Goal: Task Accomplishment & Management: Complete application form

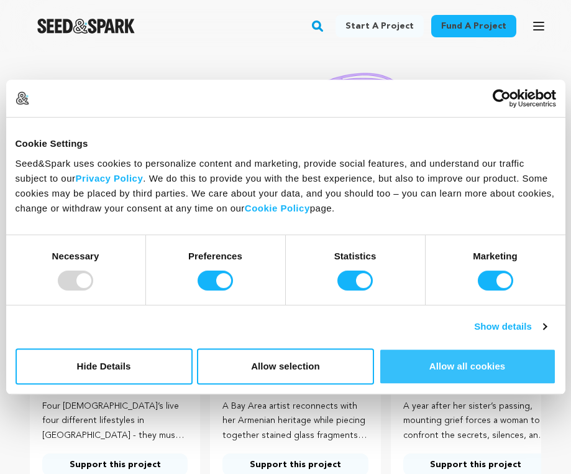
click at [418, 355] on button "Allow all cookies" at bounding box center [467, 366] width 177 height 36
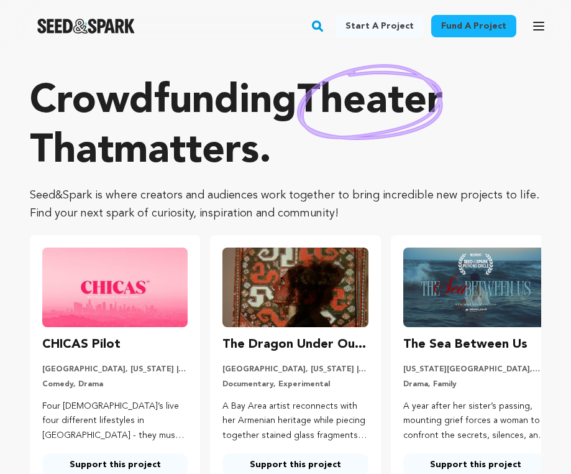
click at [387, 27] on link "Start a project" at bounding box center [380, 26] width 88 height 22
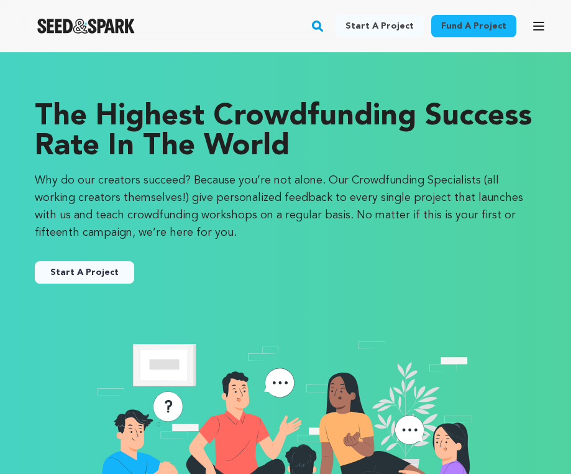
click at [97, 275] on link "Start A Project" at bounding box center [84, 272] width 99 height 22
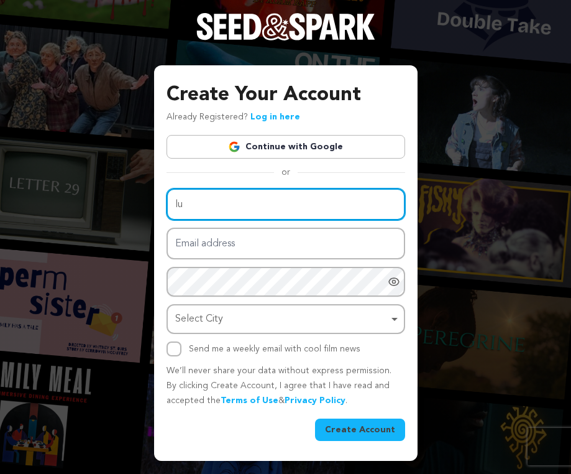
type input "l"
type input "Lucy Geer"
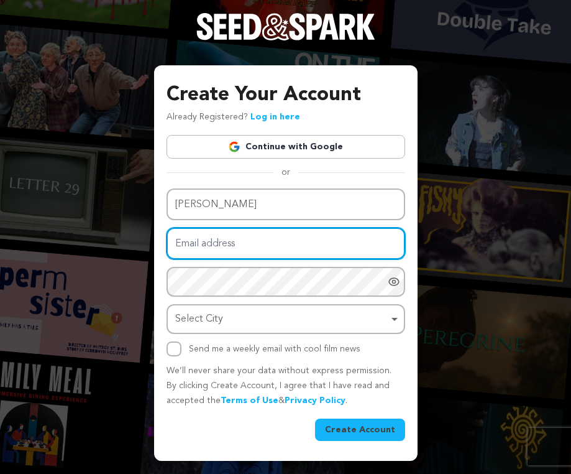
type input "geerlucy@gmail.com"
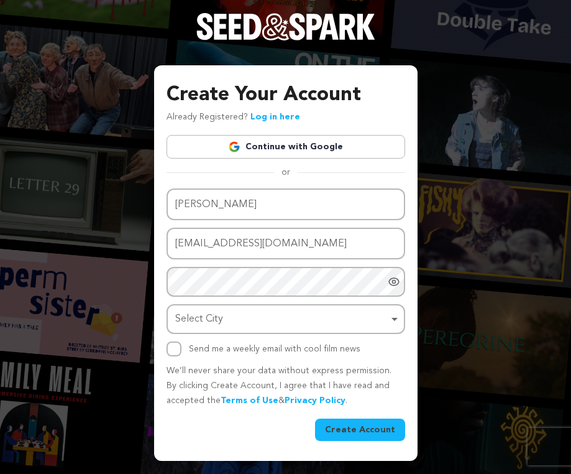
click at [209, 288] on div "Name Lucy Geer Email address geerlucy@gmail.com Password Password must have at …" at bounding box center [286, 272] width 239 height 168
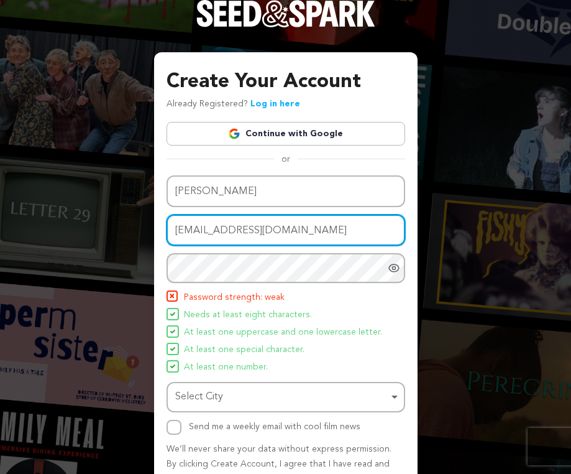
click at [290, 221] on input "[EMAIL_ADDRESS][DOMAIN_NAME]" at bounding box center [286, 230] width 239 height 32
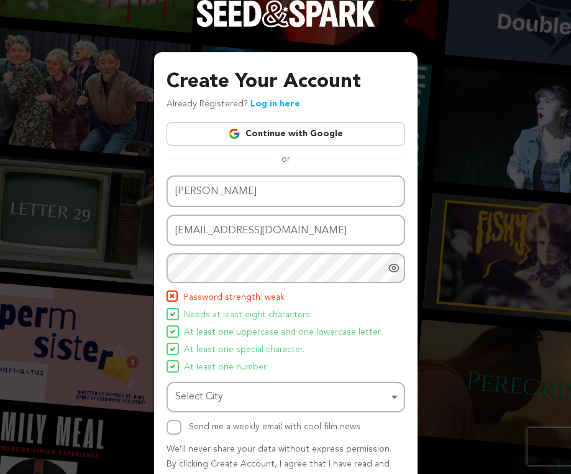
click at [287, 248] on div "Name Lucy Geer Email address geerlucy@gmail.com Password Password must have at …" at bounding box center [286, 304] width 239 height 259
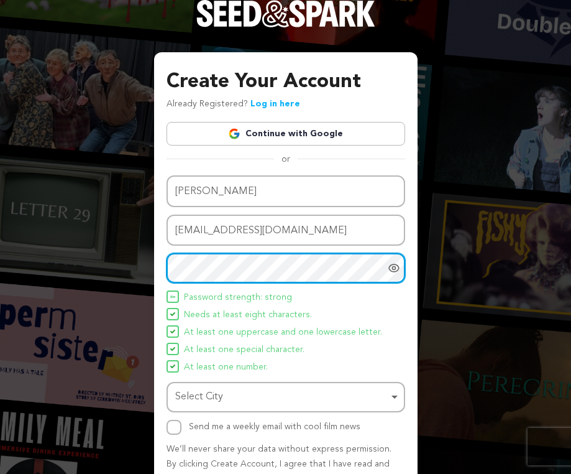
click at [265, 405] on div "Select City Select City Remove item" at bounding box center [286, 397] width 239 height 30
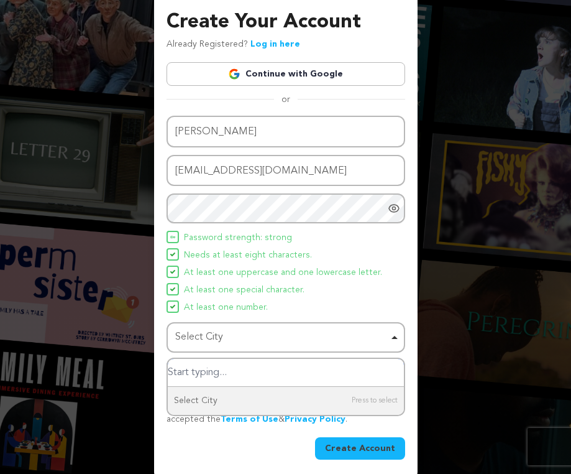
scroll to position [59, 0]
click at [230, 369] on input "Select City" at bounding box center [286, 373] width 236 height 28
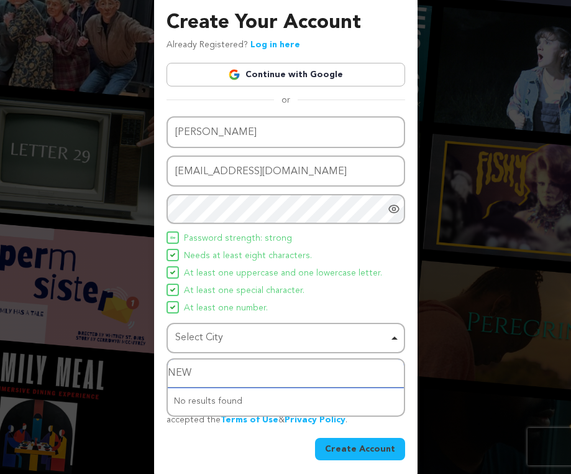
type input "NEW"
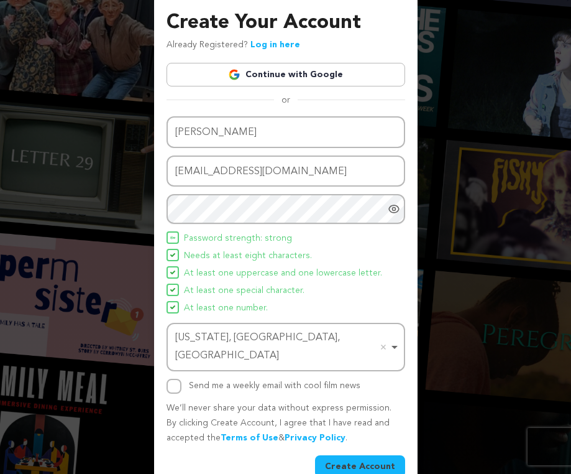
click at [172, 378] on input "Send me a weekly email with cool film news" at bounding box center [174, 385] width 15 height 15
checkbox input "true"
click at [353, 455] on button "Create Account" at bounding box center [360, 466] width 90 height 22
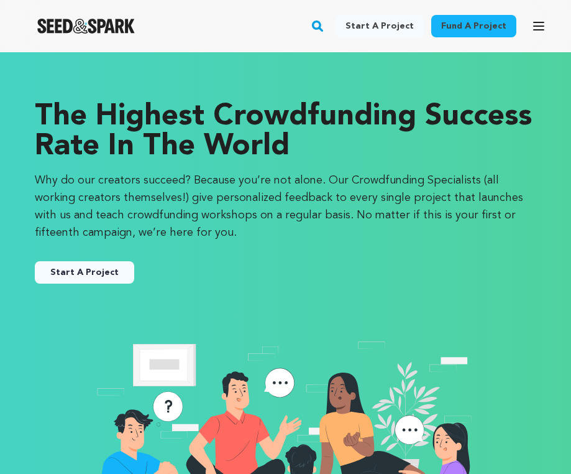
click at [80, 277] on button "Start A Project" at bounding box center [84, 272] width 99 height 22
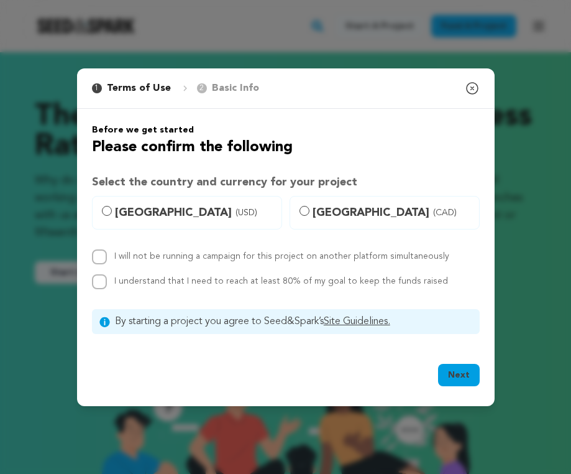
click at [107, 209] on input "United States (USD)" at bounding box center [107, 211] width 10 height 10
radio input "true"
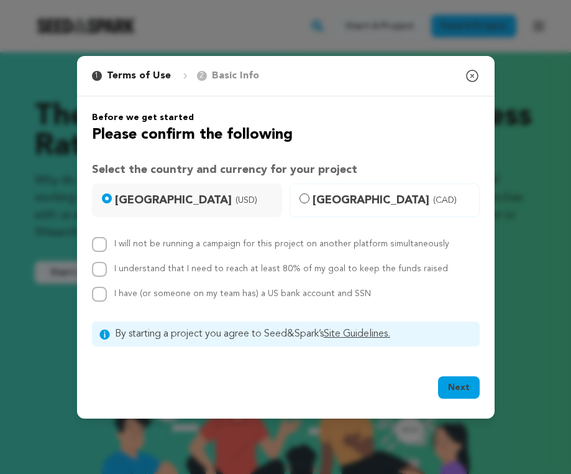
click at [100, 263] on input "I understand that I need to reach at least 80% of my goal to keep the funds rai…" at bounding box center [99, 269] width 15 height 15
click at [102, 268] on input "I understand that I need to reach at least 80% of my goal to keep the funds rai…" at bounding box center [99, 269] width 15 height 15
click at [457, 387] on button "Next" at bounding box center [459, 387] width 42 height 22
click at [102, 269] on input "I understand that I need to reach at least 80% of my goal to keep the funds rai…" at bounding box center [99, 269] width 15 height 15
checkbox input "true"
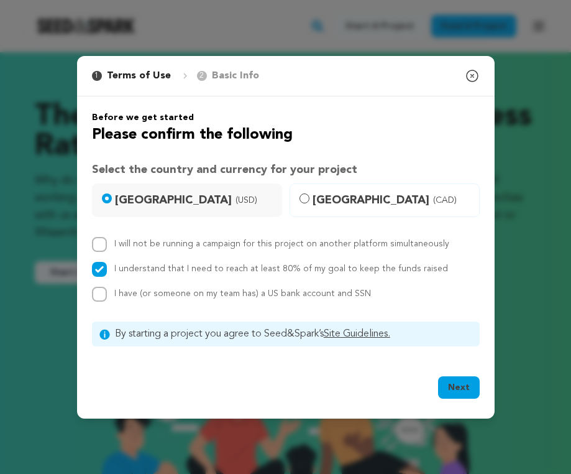
click at [99, 286] on input "I have (or someone on my team has) a US bank account and SSN" at bounding box center [99, 293] width 15 height 15
checkbox input "true"
click at [470, 389] on button "Next" at bounding box center [459, 387] width 42 height 22
click at [98, 245] on input "I will not be running a campaign for this project on another platform simultane…" at bounding box center [99, 244] width 15 height 15
checkbox input "true"
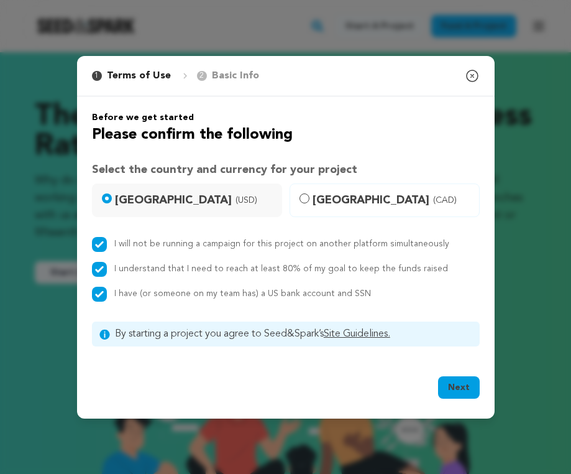
click at [457, 385] on button "Next" at bounding box center [459, 387] width 42 height 22
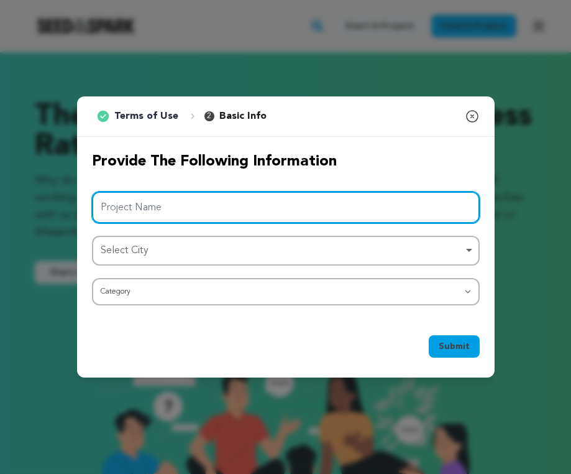
type input "h"
click at [255, 252] on div "Select City Remove item" at bounding box center [282, 251] width 363 height 18
type input "Heads Up Short Film"
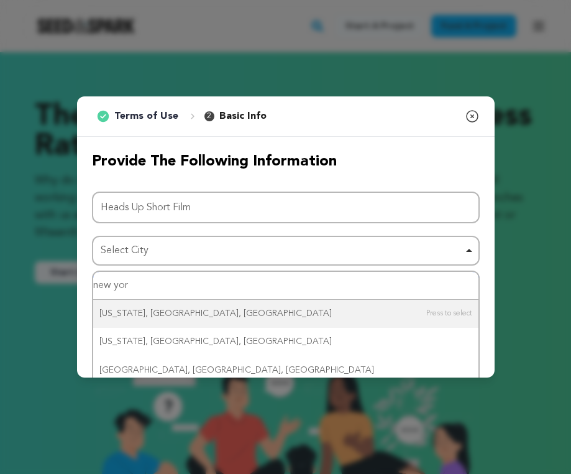
type input "new york"
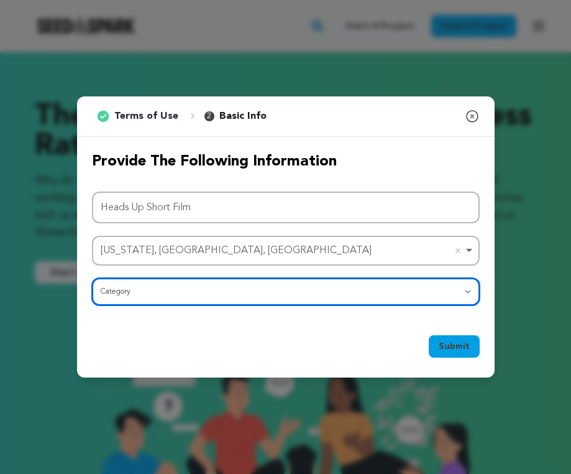
select select "383"
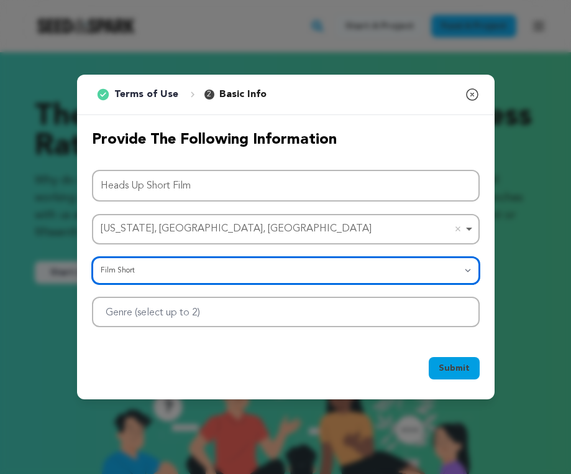
click at [378, 314] on div at bounding box center [286, 311] width 388 height 30
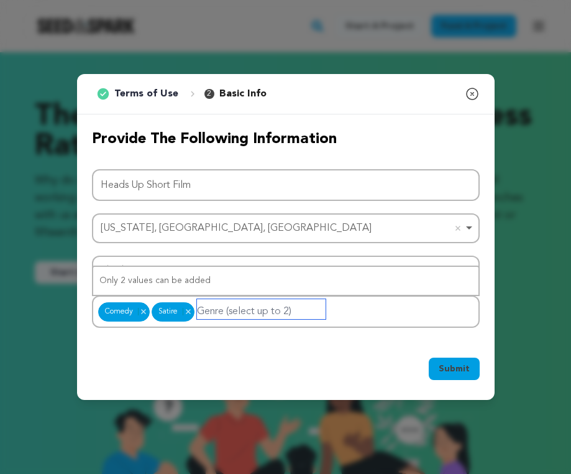
click at [157, 275] on div "Only 2 values can be added" at bounding box center [285, 281] width 385 height 28
click at [462, 367] on span "Submit" at bounding box center [454, 368] width 31 height 12
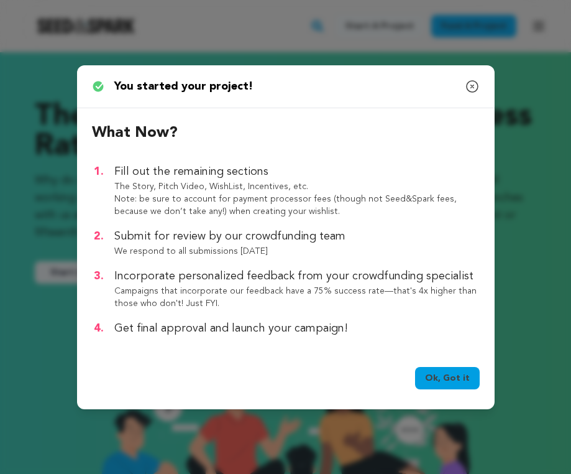
click at [460, 375] on link "Ok, Got it" at bounding box center [447, 378] width 65 height 22
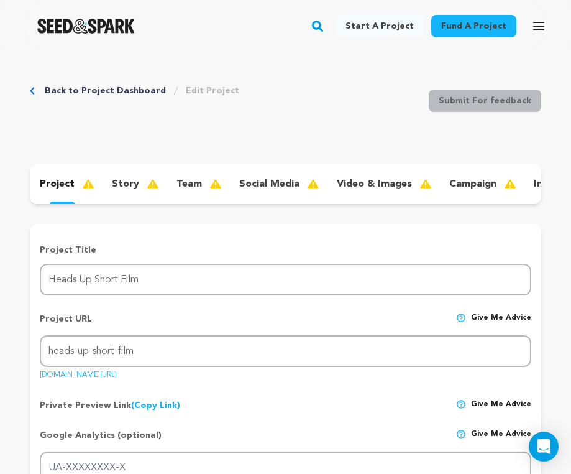
click at [340, 17] on div "Fund a project Start a project Search" at bounding box center [275, 26] width 551 height 32
click at [325, 19] on rect "button" at bounding box center [317, 26] width 15 height 15
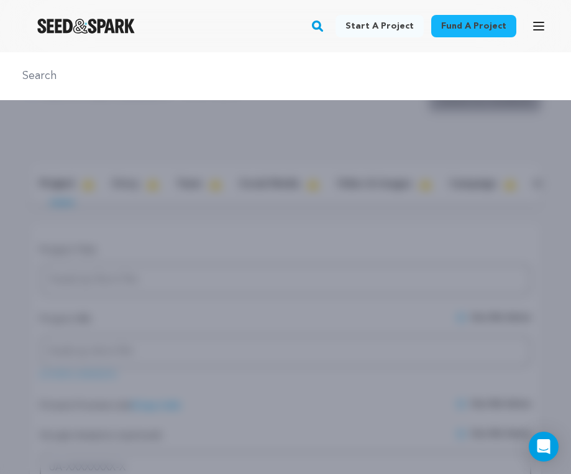
click at [538, 26] on icon "button" at bounding box center [539, 25] width 10 height 7
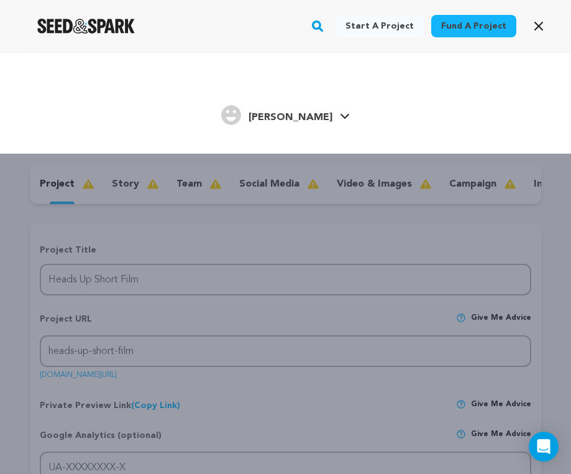
click at [324, 32] on rect "button" at bounding box center [317, 26] width 15 height 15
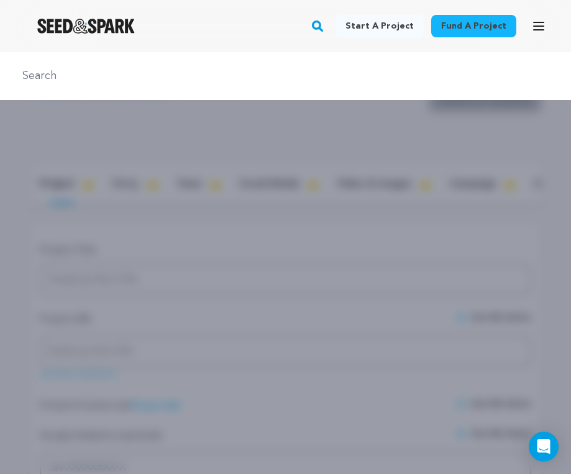
click at [270, 71] on input "text" at bounding box center [285, 76] width 541 height 18
click at [116, 22] on img "Seed&Spark Homepage" at bounding box center [86, 26] width 98 height 15
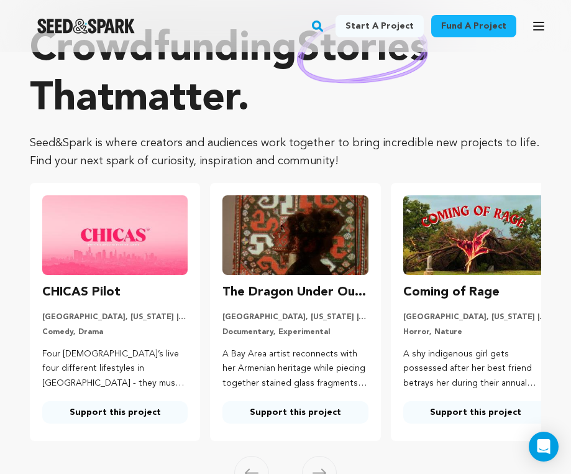
scroll to position [54, 0]
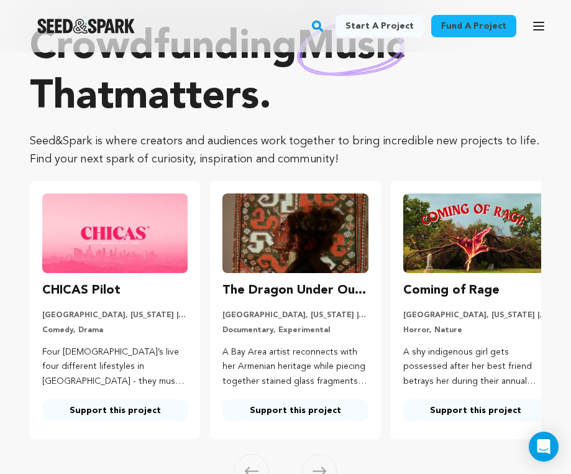
click at [137, 240] on img at bounding box center [114, 233] width 145 height 80
click at [114, 280] on h3 "CHICAS Pilot" at bounding box center [81, 290] width 78 height 20
click at [103, 304] on div "CHICAS Pilot [GEOGRAPHIC_DATA], [US_STATE] | Series Comedy, Drama Four [DEMOGRA…" at bounding box center [114, 350] width 145 height 141
click at [103, 292] on h3 "CHICAS Pilot" at bounding box center [81, 290] width 78 height 20
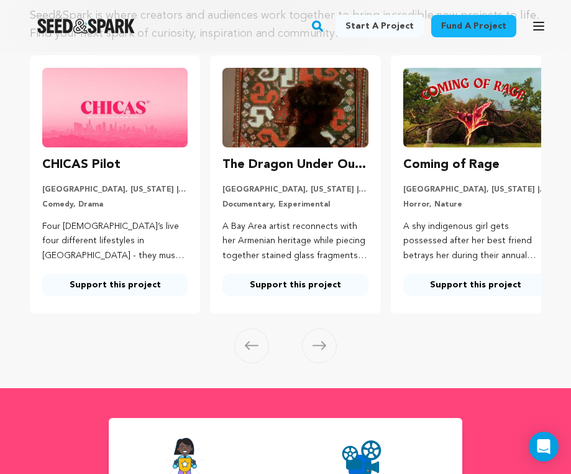
scroll to position [200, 0]
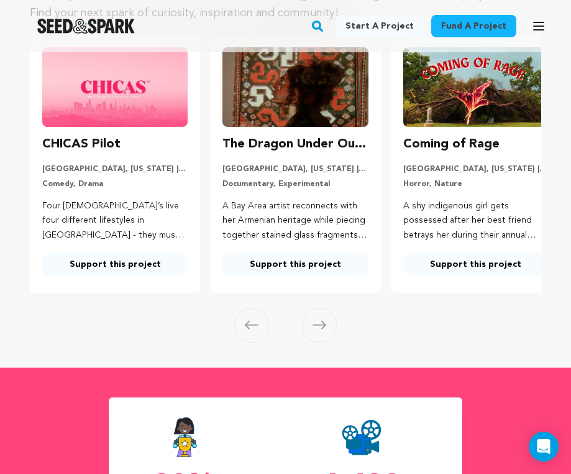
click at [135, 248] on div "CHICAS Pilot [GEOGRAPHIC_DATA], [US_STATE] | Series Comedy, Drama Four [DEMOGRA…" at bounding box center [114, 204] width 145 height 141
click at [130, 259] on link "Support this project" at bounding box center [114, 264] width 145 height 22
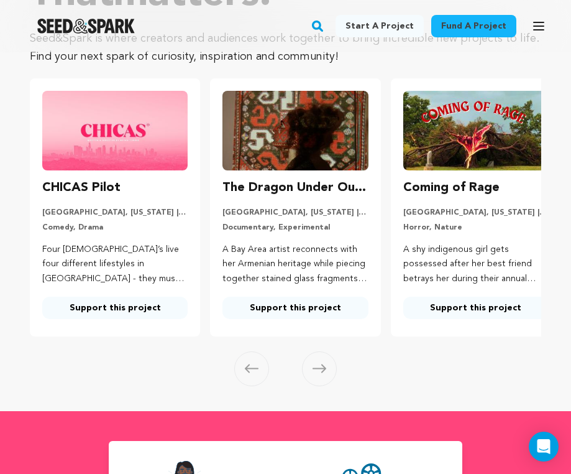
scroll to position [153, 0]
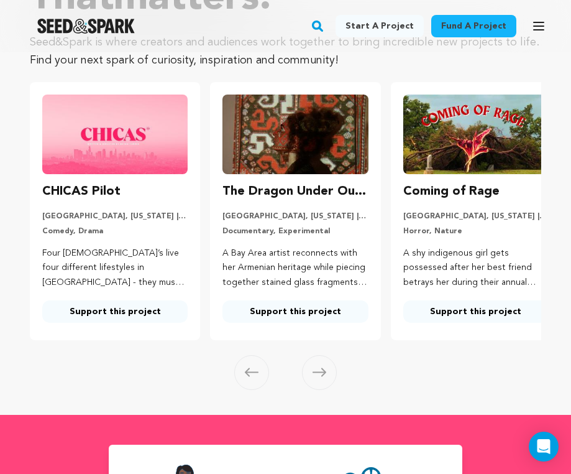
click at [425, 308] on link "Support this project" at bounding box center [475, 311] width 145 height 22
click at [319, 372] on icon at bounding box center [320, 371] width 14 height 9
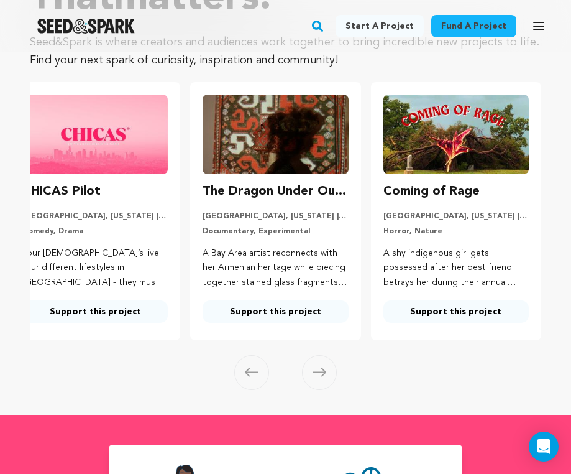
click at [316, 373] on icon at bounding box center [320, 371] width 14 height 9
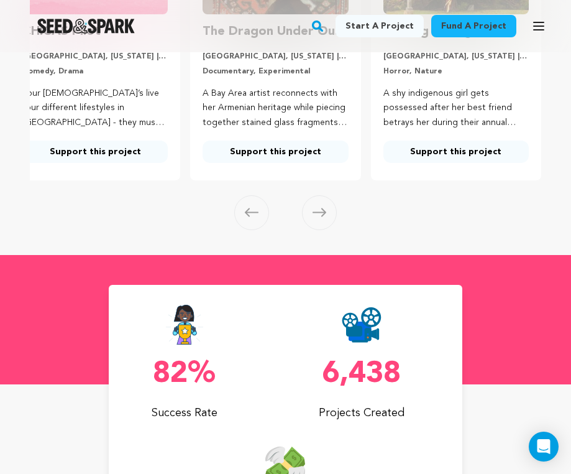
scroll to position [303, 0]
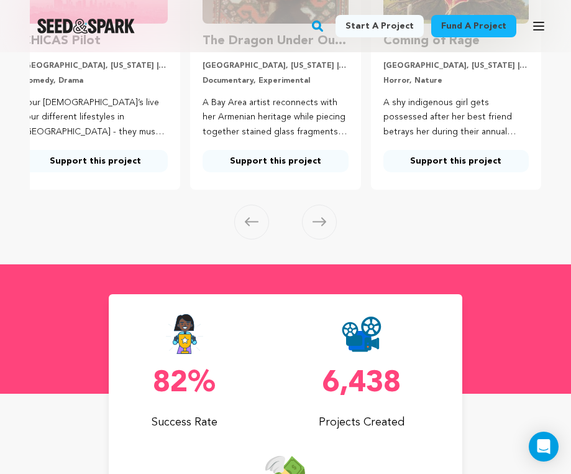
click at [254, 204] on span at bounding box center [251, 221] width 35 height 35
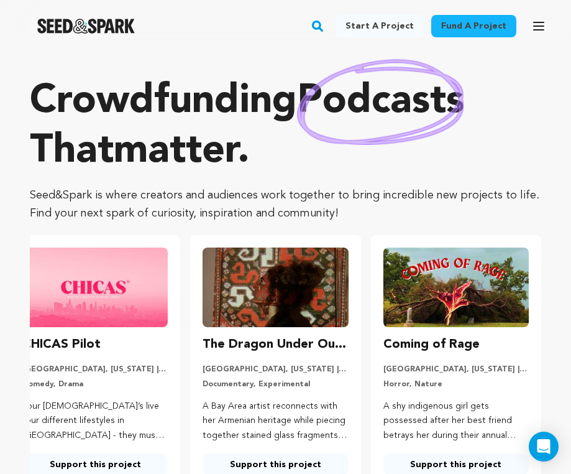
scroll to position [0, 0]
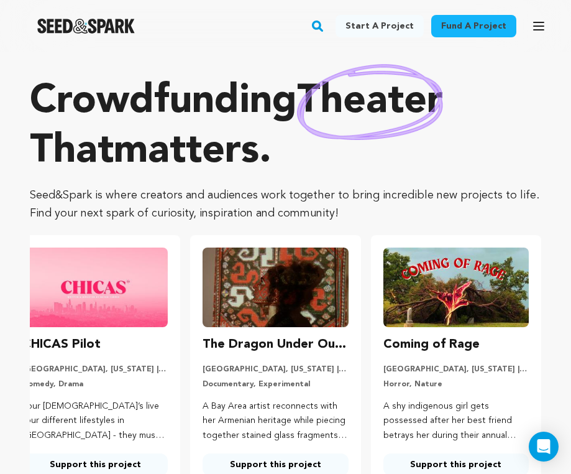
click at [539, 25] on icon "button" at bounding box center [538, 26] width 15 height 15
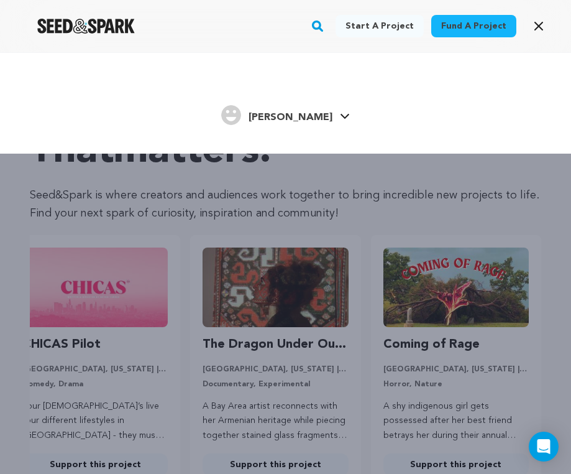
click at [325, 24] on rect "button" at bounding box center [317, 26] width 15 height 15
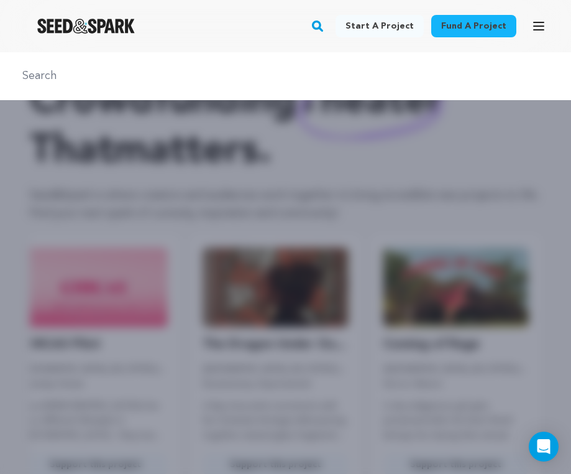
click at [260, 71] on input "text" at bounding box center [285, 76] width 541 height 18
type input "projects"
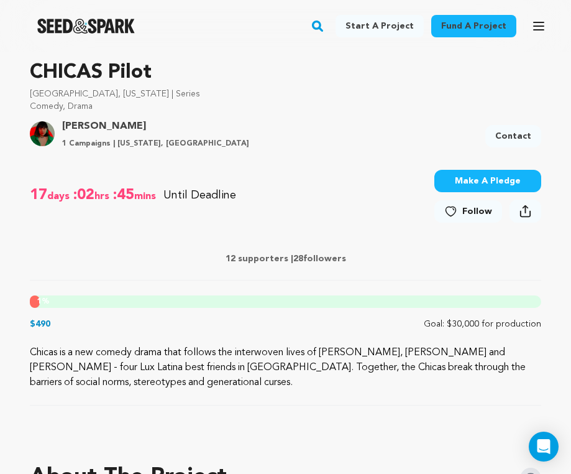
scroll to position [378, 0]
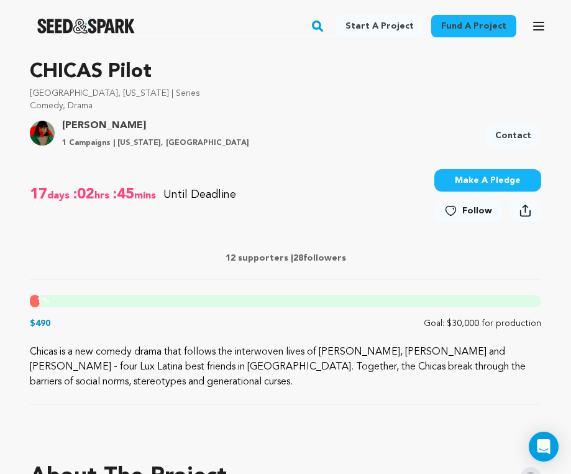
click at [75, 291] on div "17 days :02 hrs :45 mins Until Deadline 1% $490" at bounding box center [285, 241] width 511 height 178
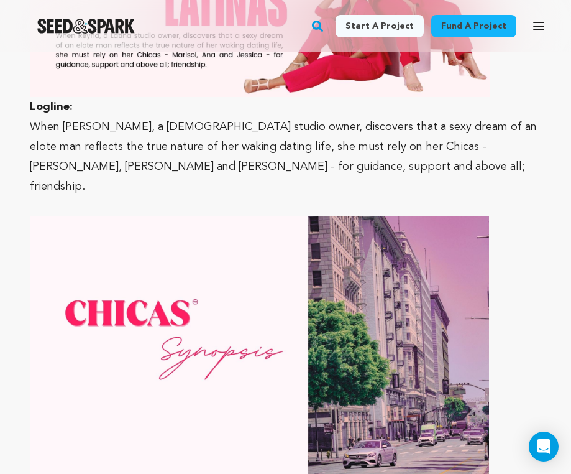
scroll to position [1341, 0]
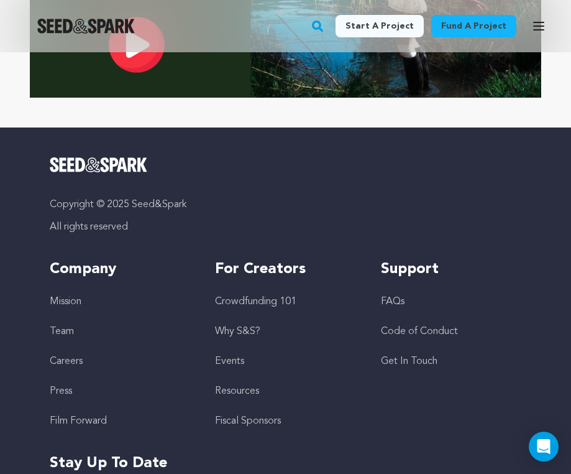
scroll to position [5071, 0]
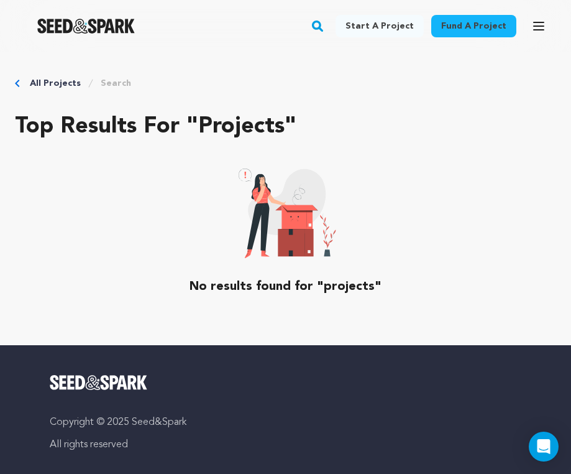
click at [103, 89] on link "Search" at bounding box center [116, 83] width 30 height 12
click at [325, 27] on rect "button" at bounding box center [317, 26] width 15 height 15
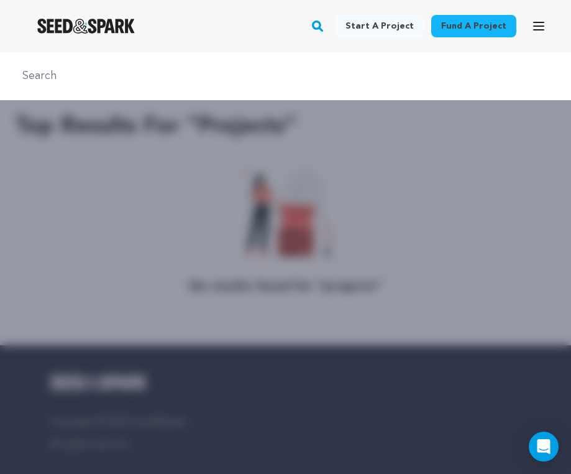
click at [391, 29] on link "Start a project" at bounding box center [380, 26] width 88 height 22
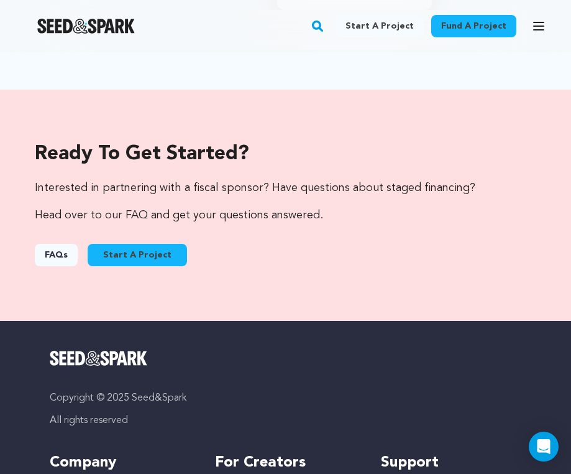
scroll to position [1816, 0]
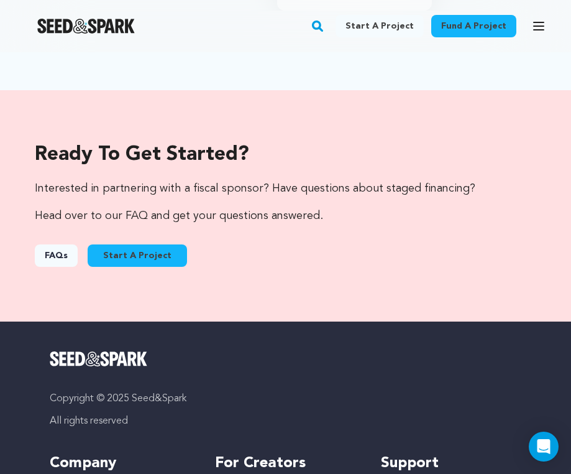
click at [51, 244] on link "FAQs" at bounding box center [56, 255] width 43 height 22
